Goal: Find specific fact: Find specific fact

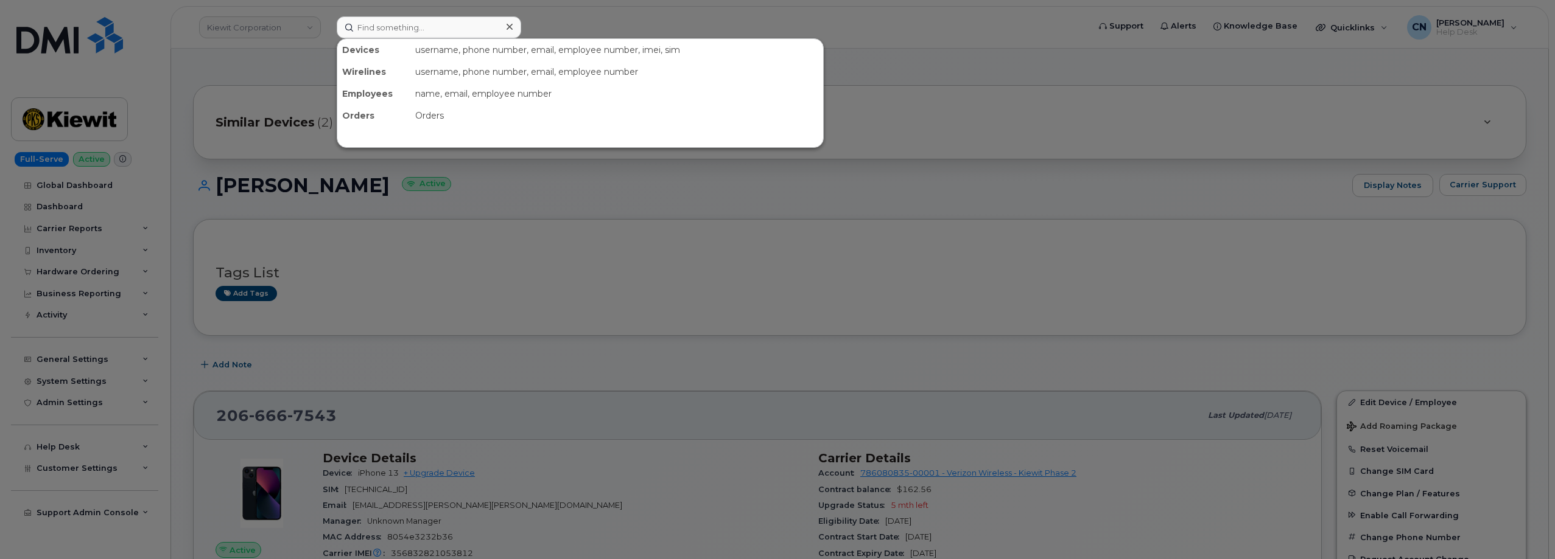
click at [387, 26] on input at bounding box center [429, 27] width 184 height 22
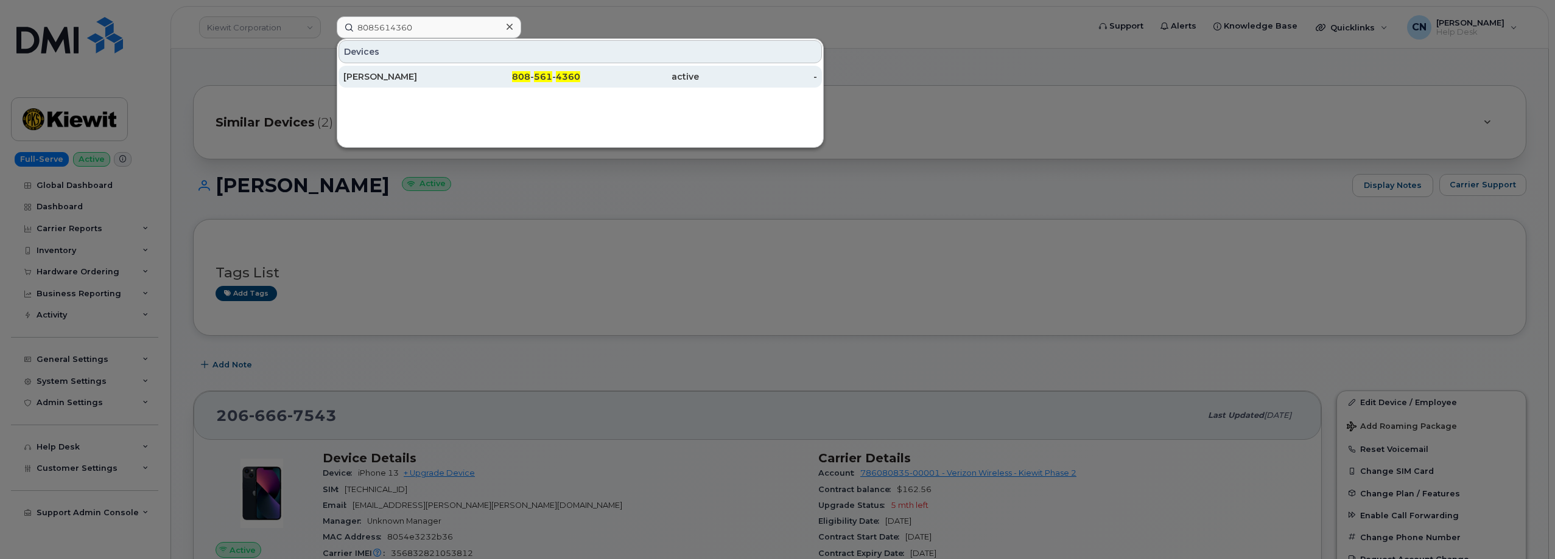
type input "8085614360"
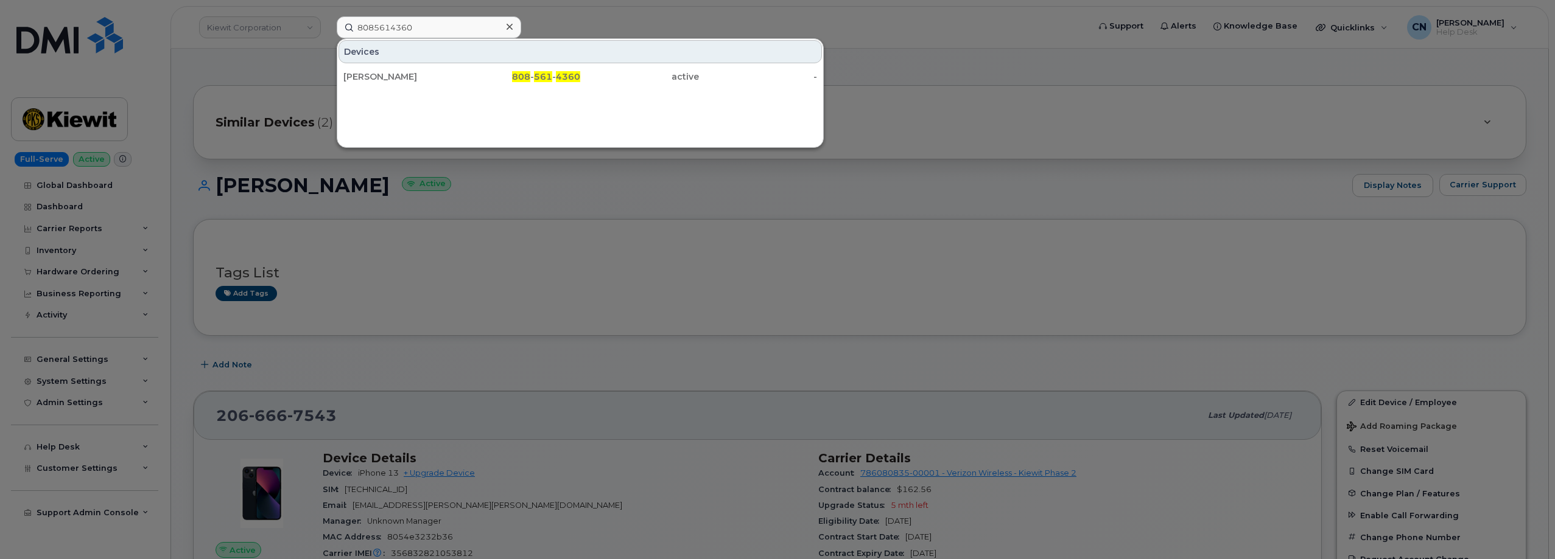
drag, startPoint x: 373, startPoint y: 71, endPoint x: 299, endPoint y: 2, distance: 101.2
click at [373, 71] on div "[PERSON_NAME]" at bounding box center [402, 77] width 119 height 12
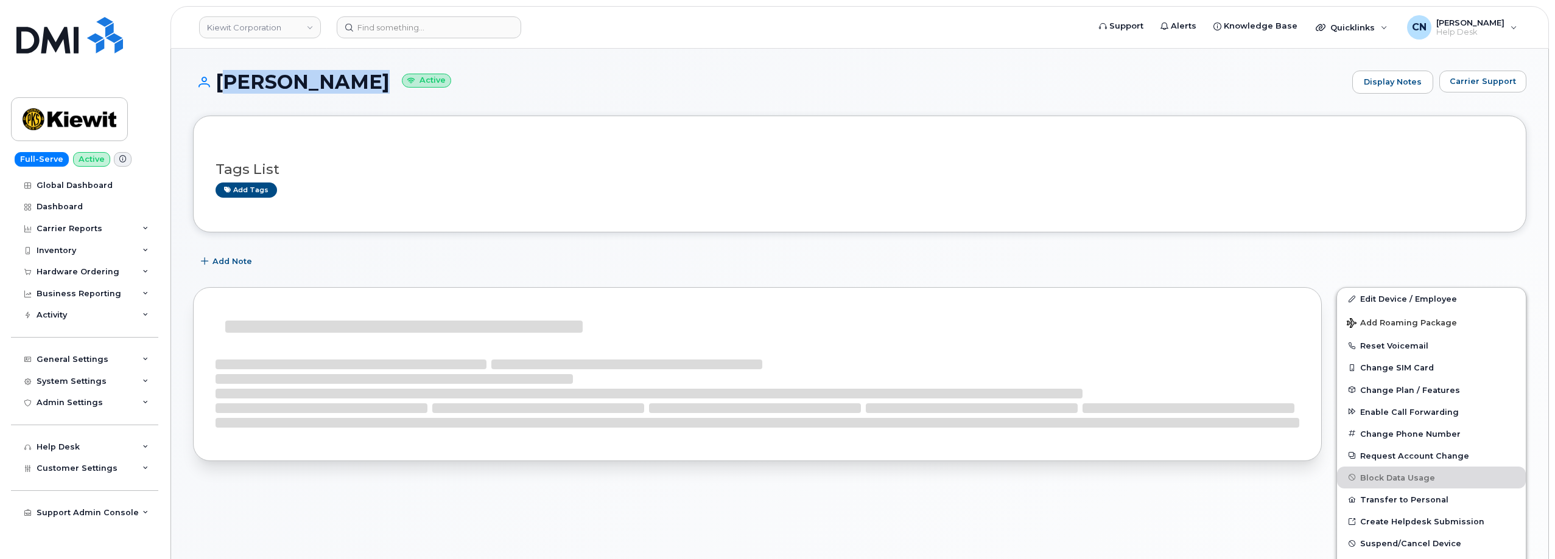
drag, startPoint x: 219, startPoint y: 80, endPoint x: 344, endPoint y: 83, distance: 125.4
click at [344, 83] on h1 "[PERSON_NAME] Active" at bounding box center [769, 81] width 1153 height 21
copy h1 "[PERSON_NAME]"
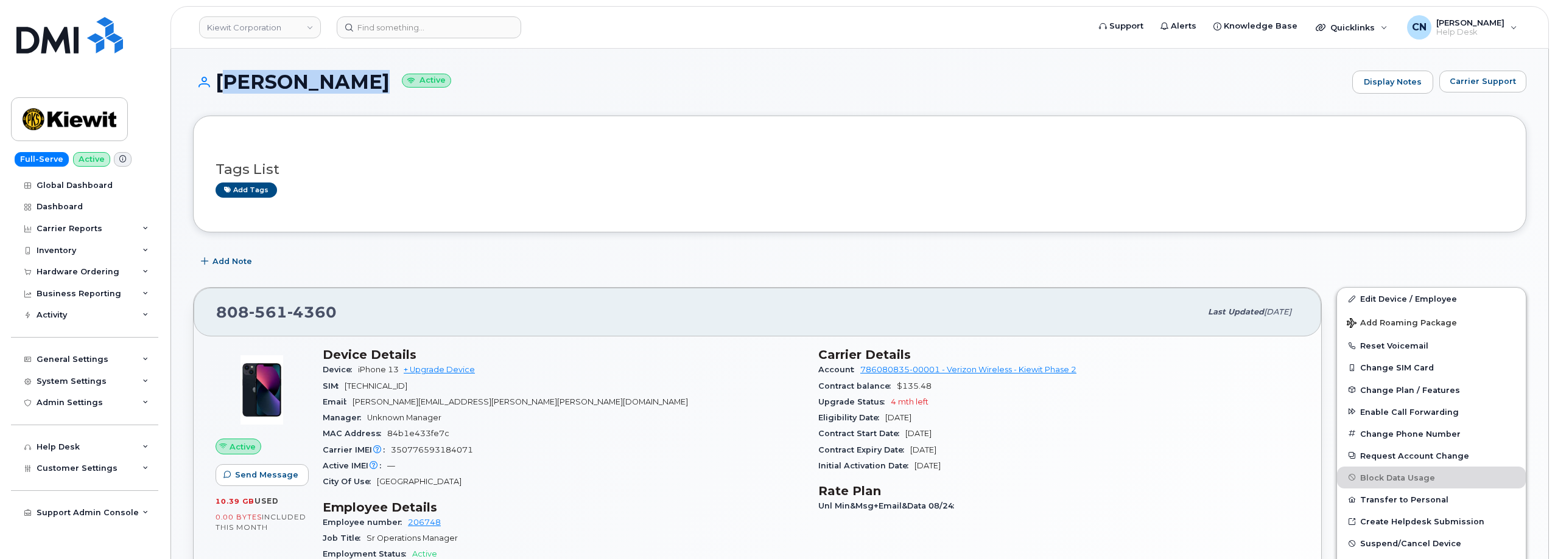
scroll to position [183, 0]
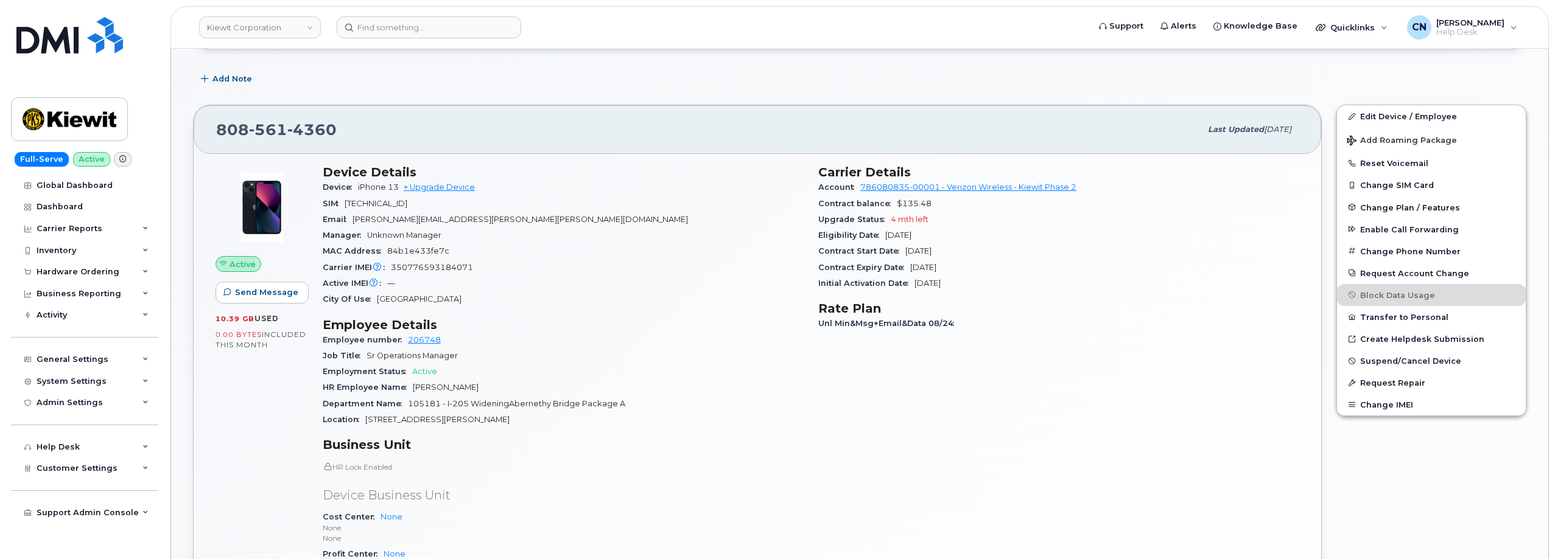
drag, startPoint x: 819, startPoint y: 250, endPoint x: 974, endPoint y: 263, distance: 155.8
click at [974, 263] on section "Carrier Details Account 786080835-00001 - Verizon Wireless - [PERSON_NAME] Phas…" at bounding box center [1058, 228] width 481 height 127
copy section "Contract Start Date [DATE] Contract Expiry Date [DATE]"
drag, startPoint x: 368, startPoint y: 139, endPoint x: 203, endPoint y: 90, distance: 172.2
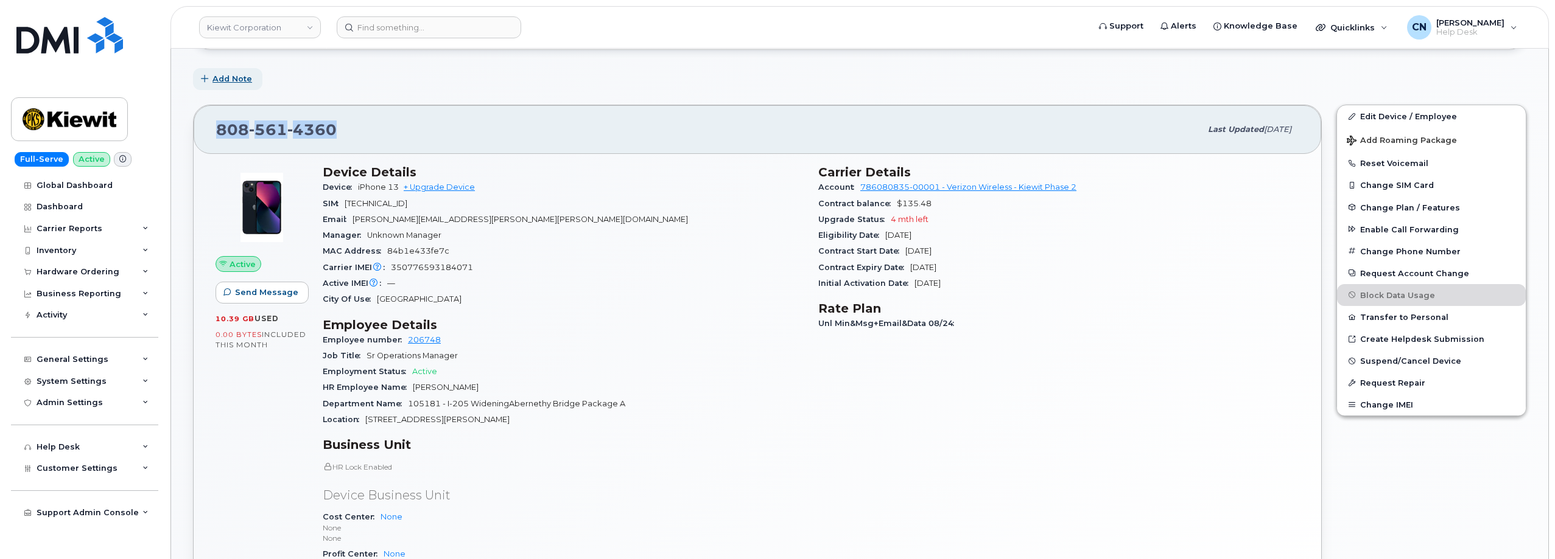
copy span "[PHONE_NUMBER]"
